Goal: Navigation & Orientation: Find specific page/section

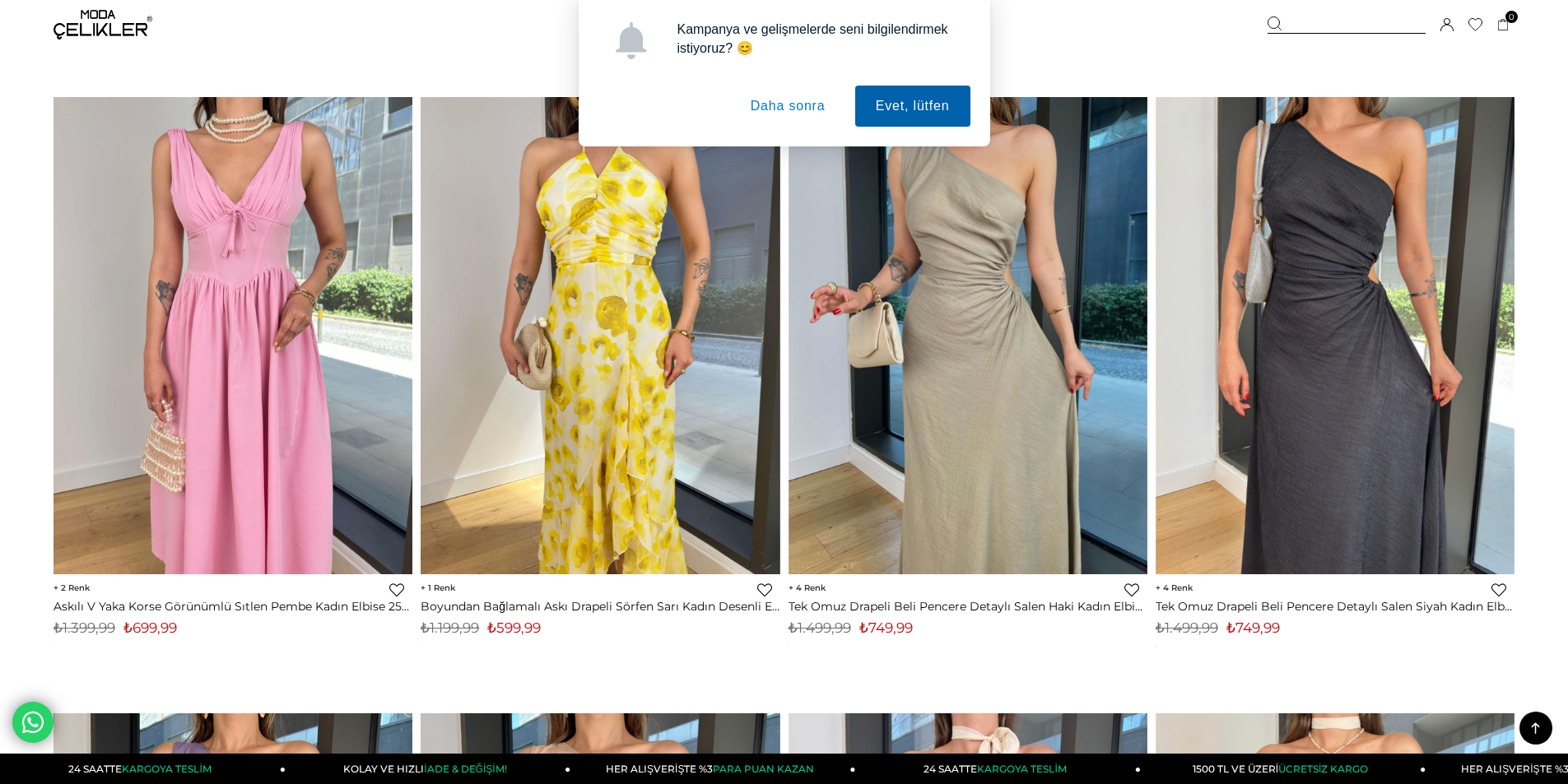
scroll to position [5678, 0]
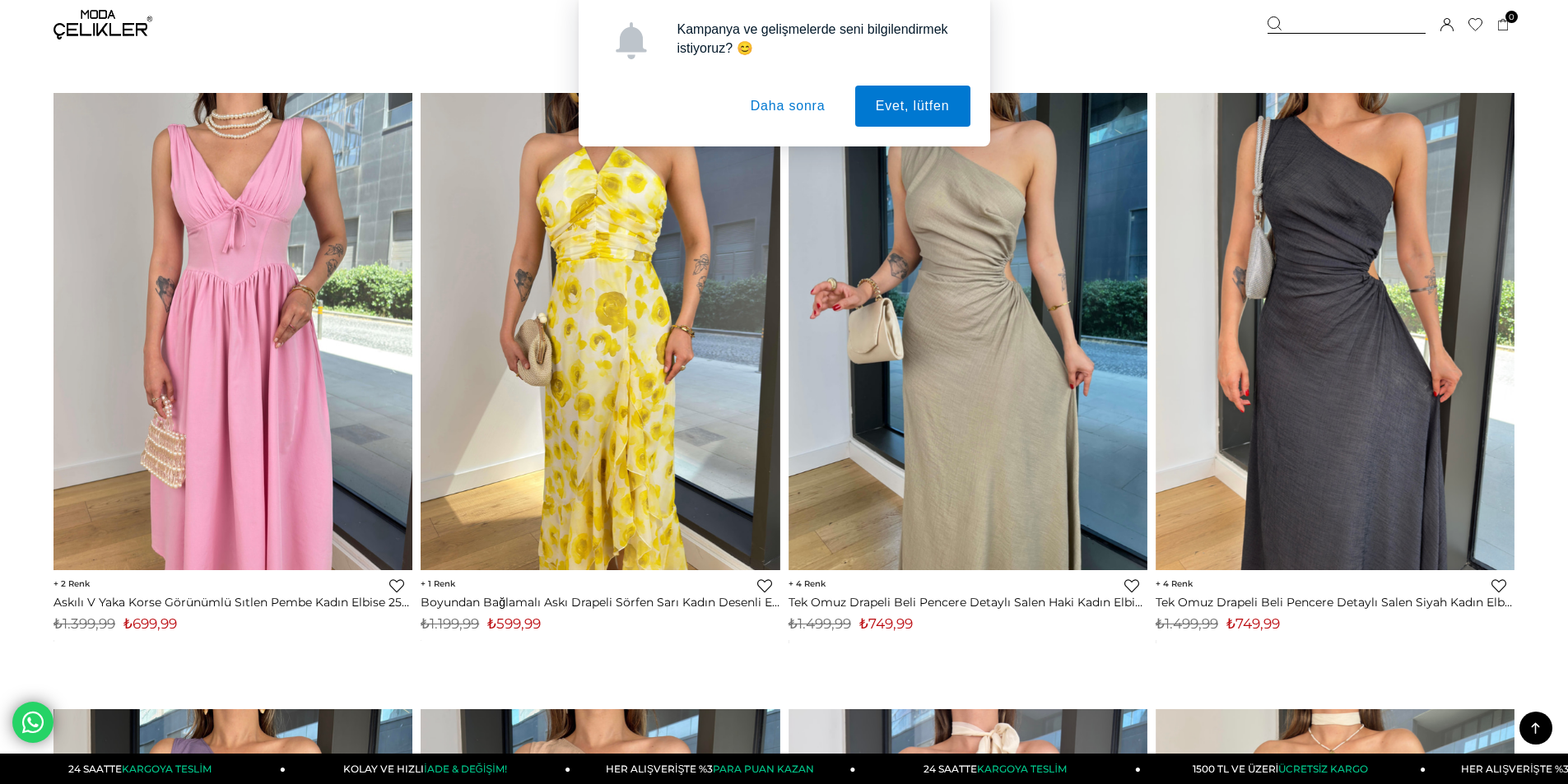
click at [756, 100] on button "Daha sonra" at bounding box center [788, 106] width 116 height 41
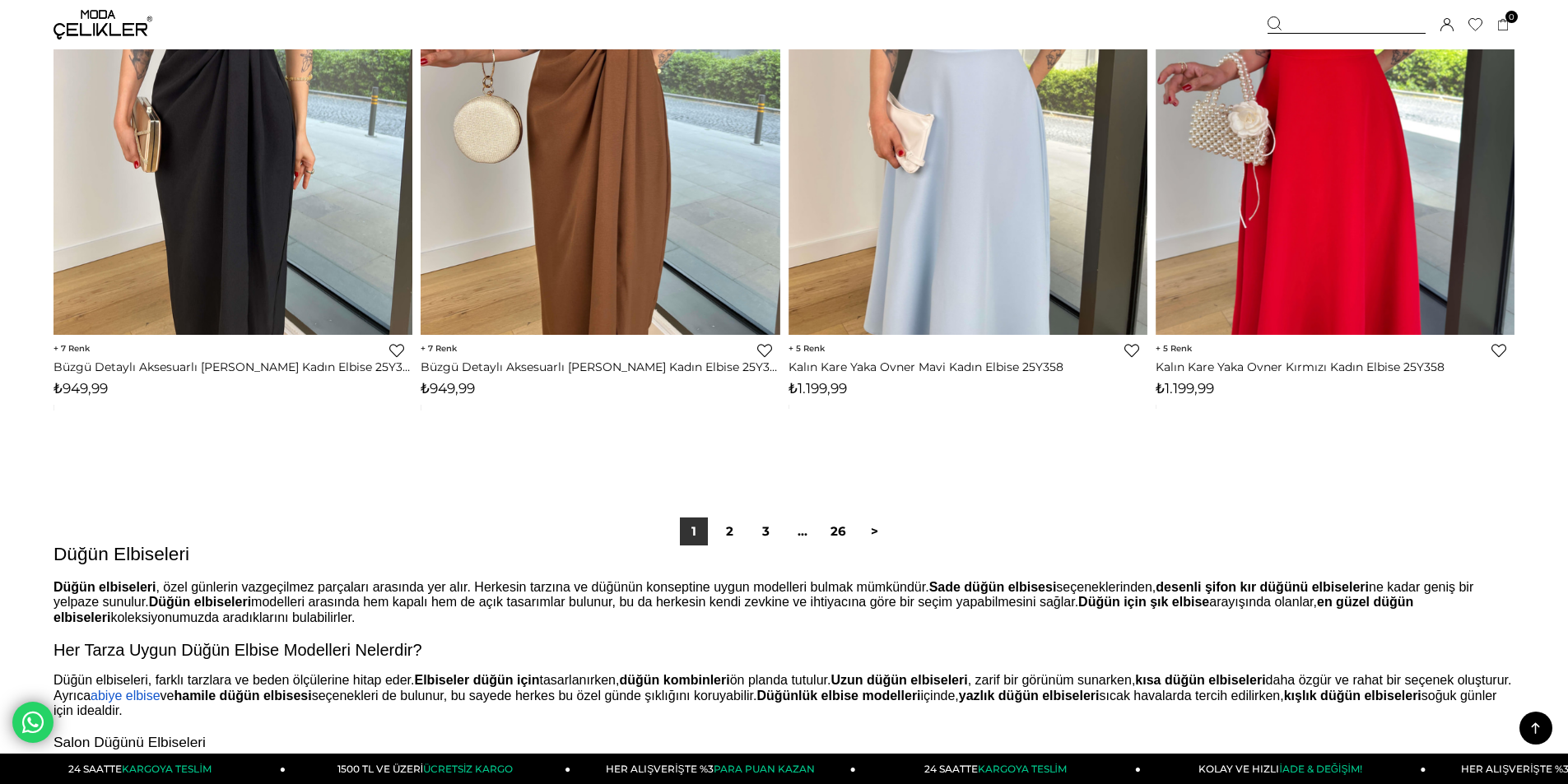
scroll to position [12261, 0]
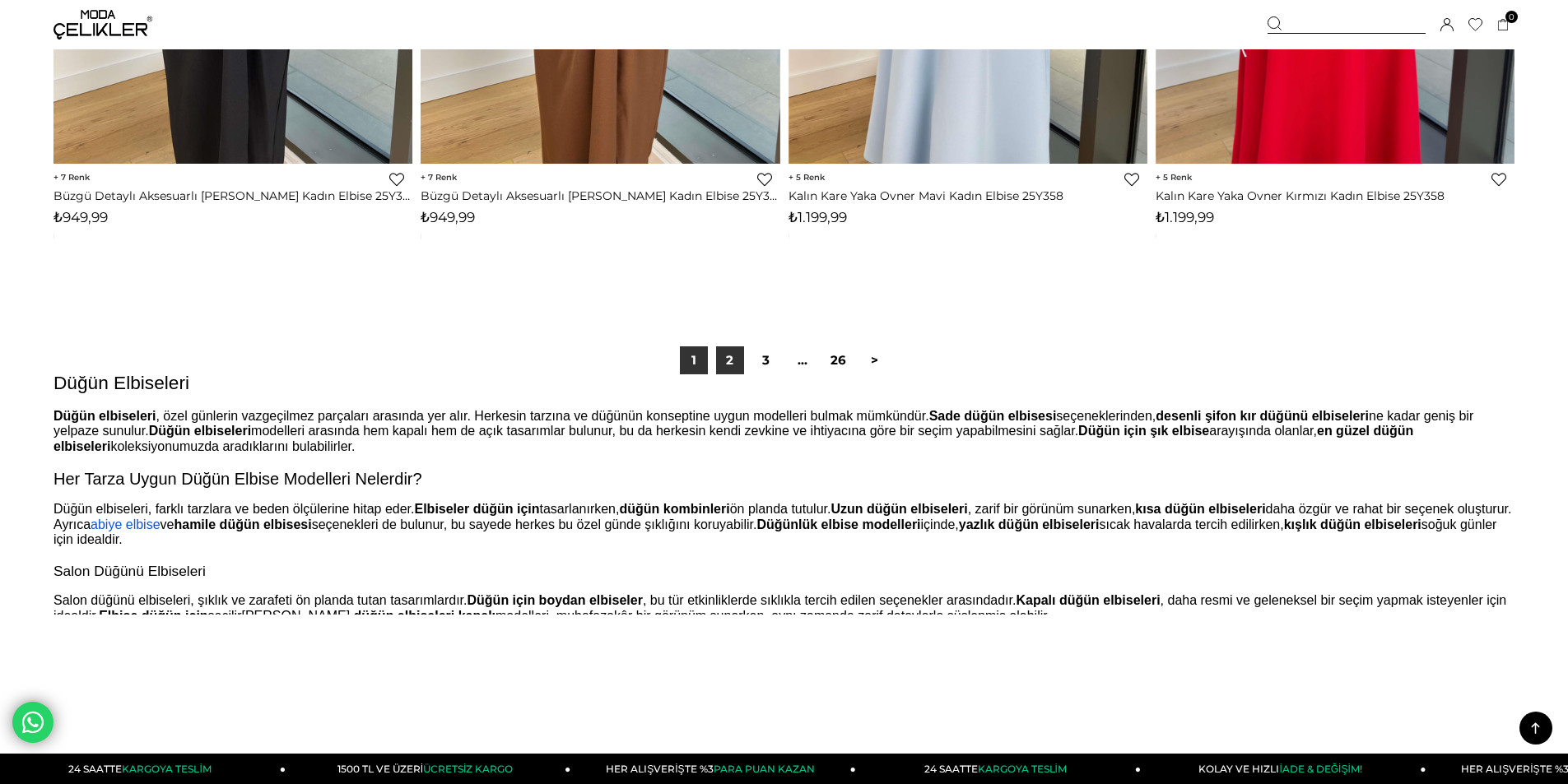
click at [736, 363] on link "2" at bounding box center [730, 360] width 28 height 28
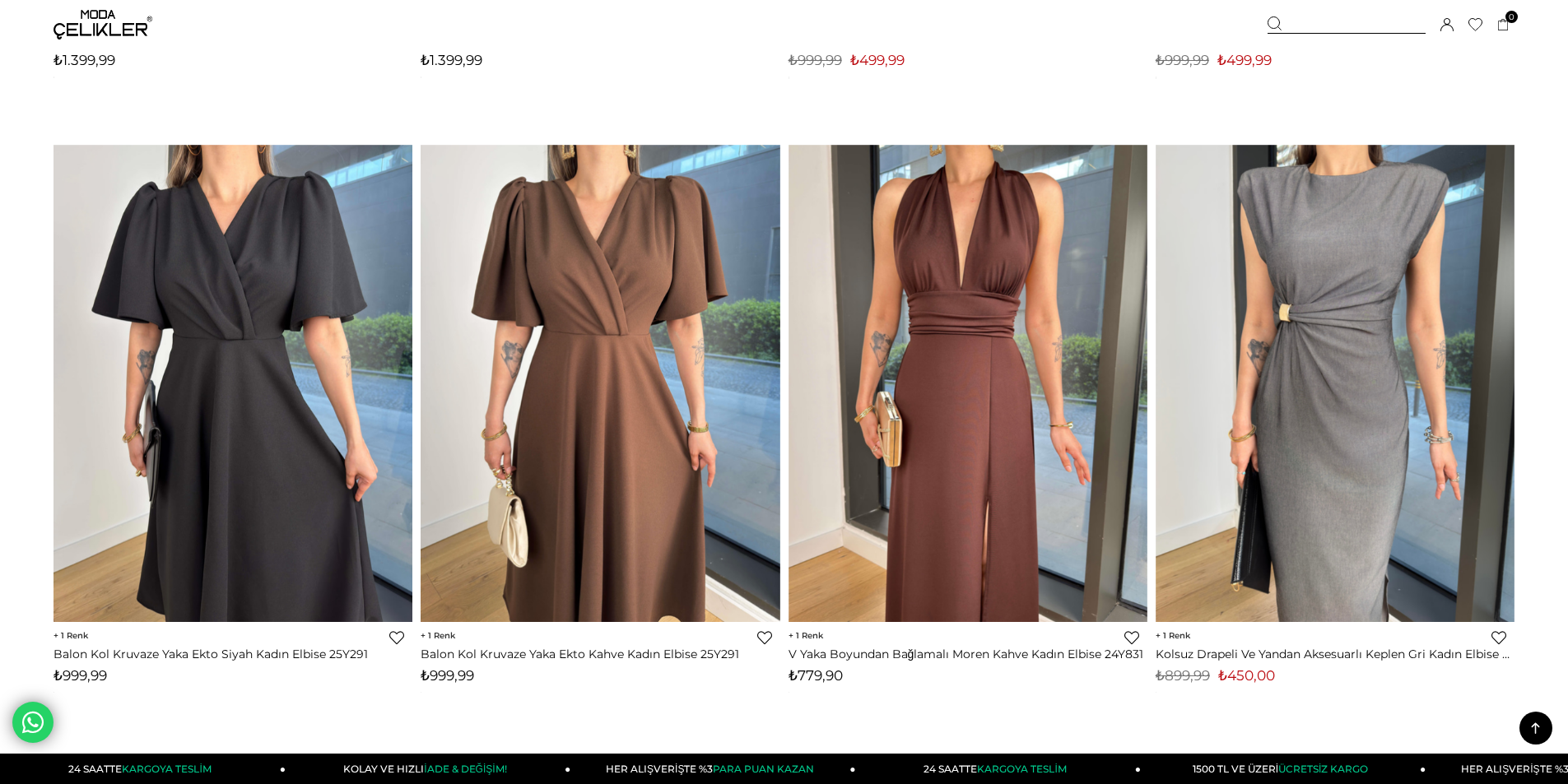
scroll to position [4115, 0]
